Goal: Task Accomplishment & Management: Manage account settings

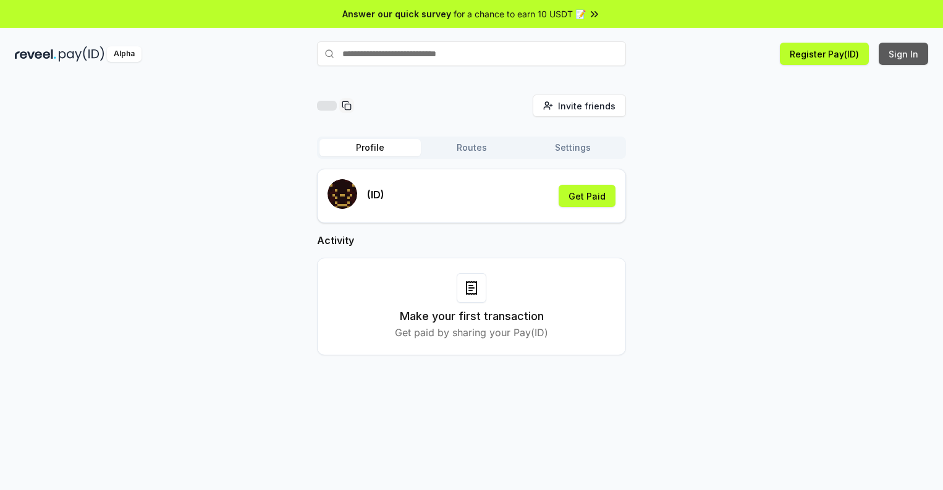
click at [904, 54] on button "Sign In" at bounding box center [903, 54] width 49 height 22
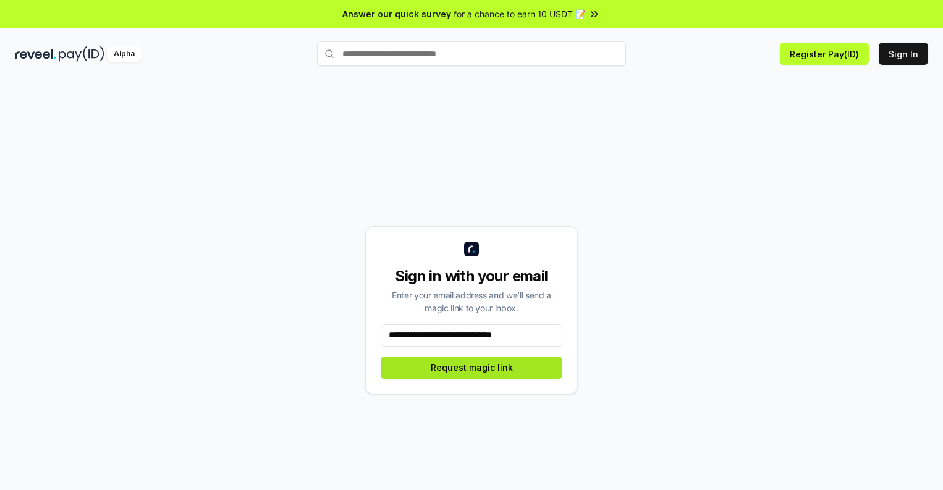
type input "**********"
click at [471, 367] on button "Request magic link" at bounding box center [472, 367] width 182 height 22
